Goal: Task Accomplishment & Management: Use online tool/utility

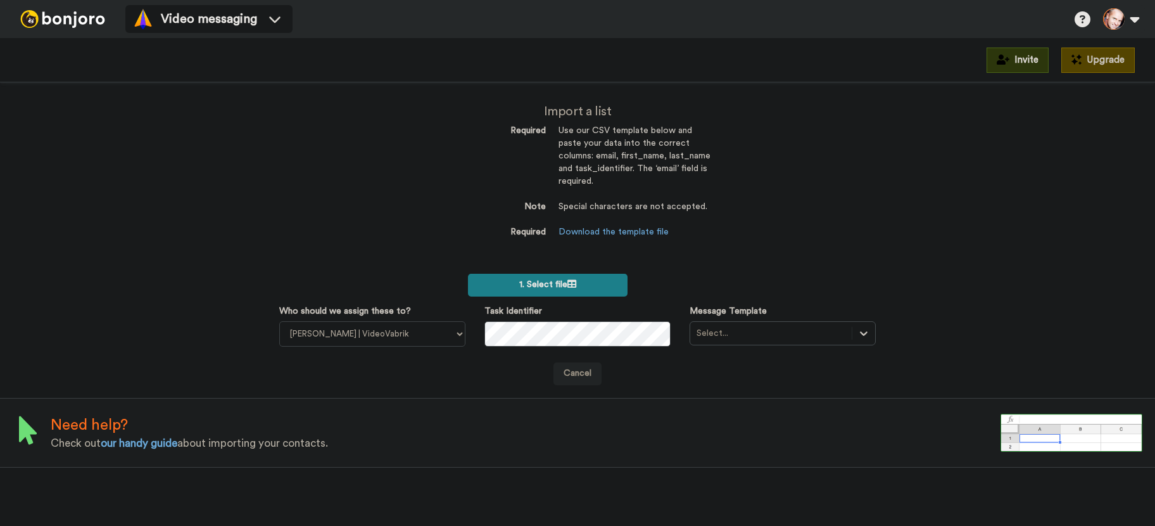
click at [581, 283] on label "1. Select file" at bounding box center [548, 285] width 160 height 23
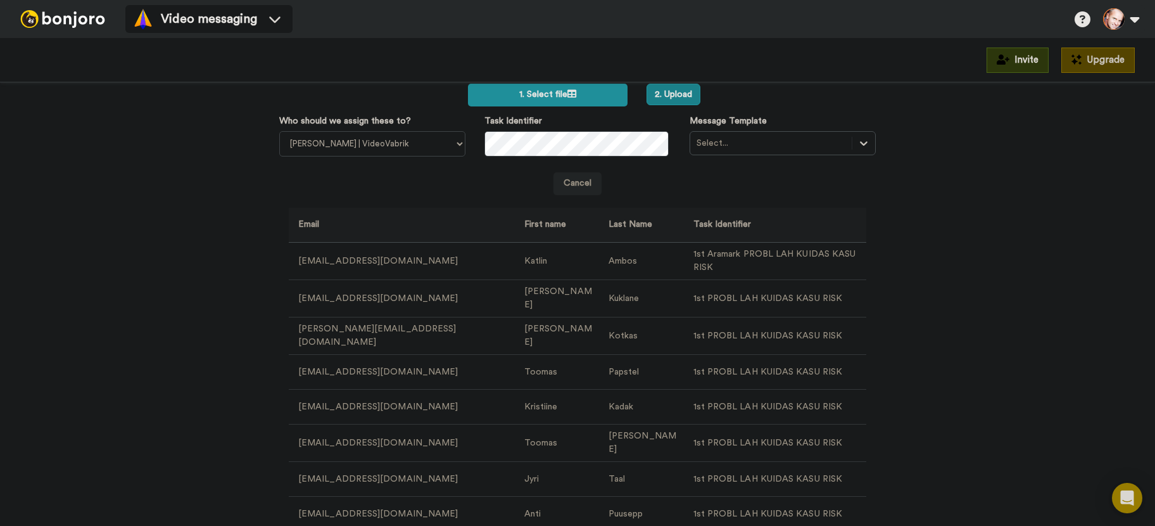
scroll to position [63, 0]
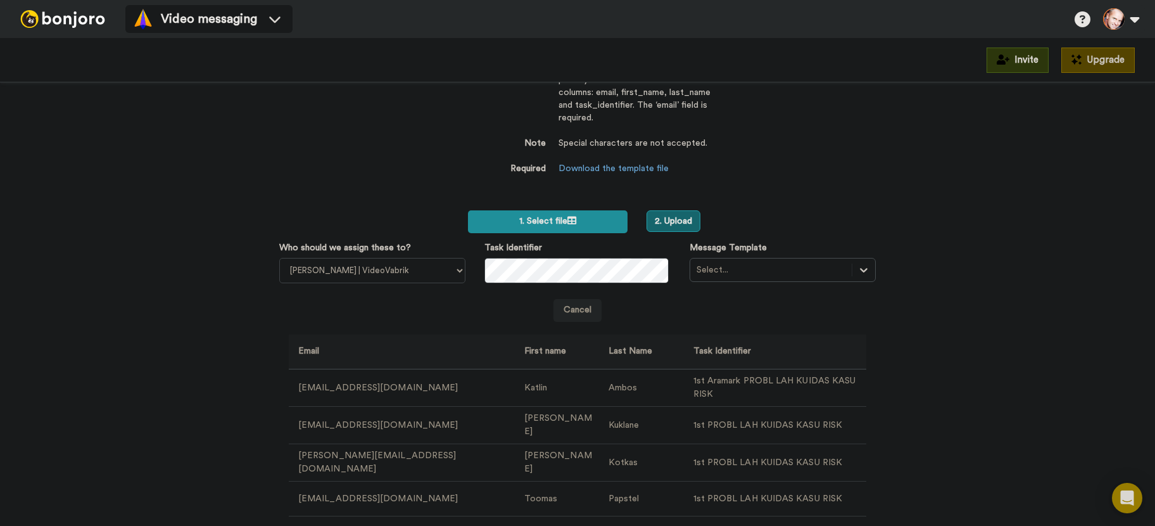
click at [680, 221] on button "2. Upload" at bounding box center [674, 221] width 54 height 22
